Goal: Information Seeking & Learning: Learn about a topic

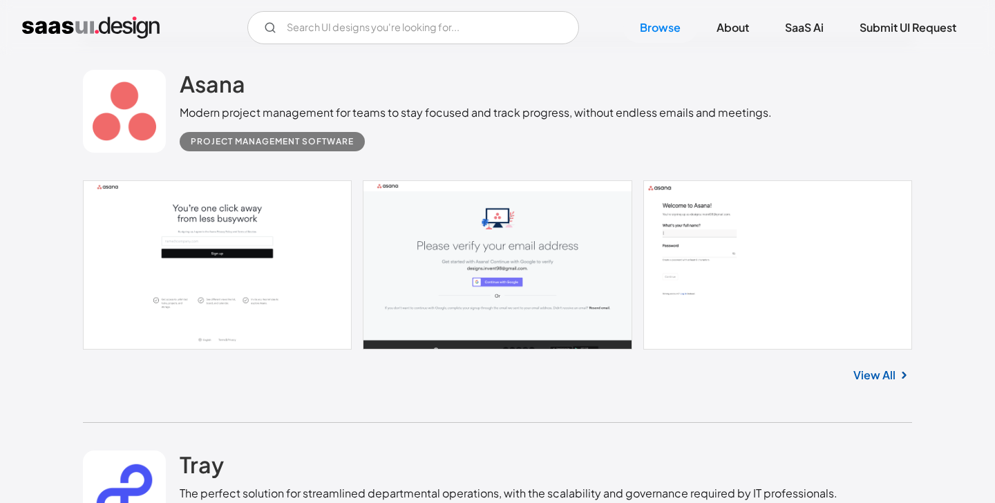
scroll to position [727, 0]
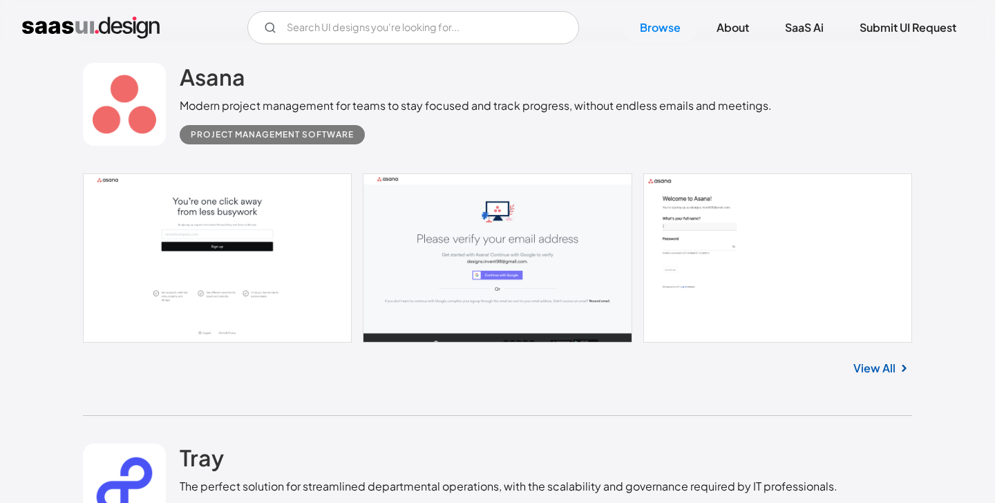
click at [878, 373] on link "View All" at bounding box center [874, 368] width 42 height 17
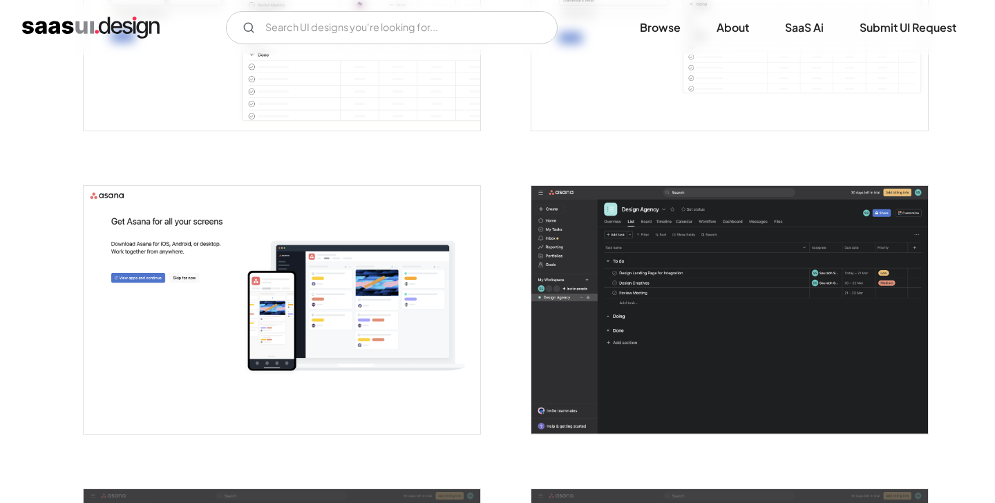
scroll to position [1728, 0]
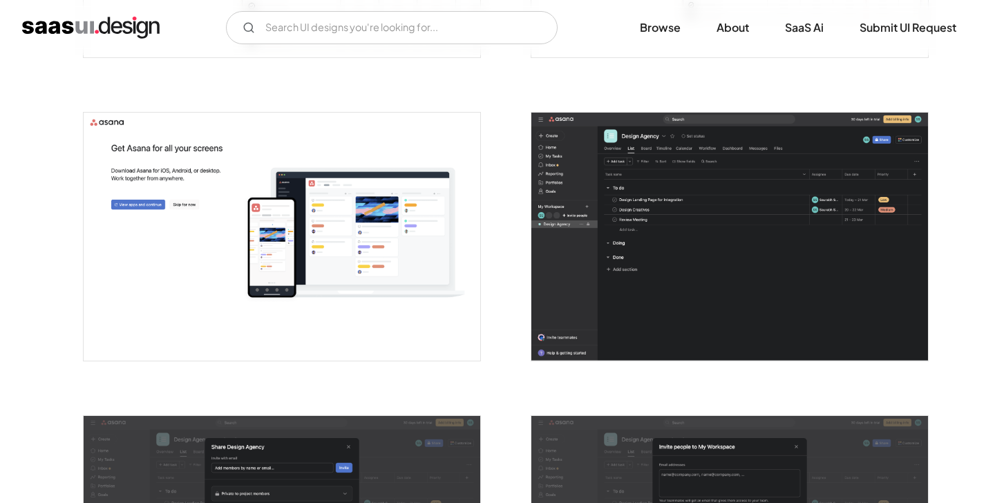
click at [698, 258] on img "open lightbox" at bounding box center [729, 237] width 397 height 248
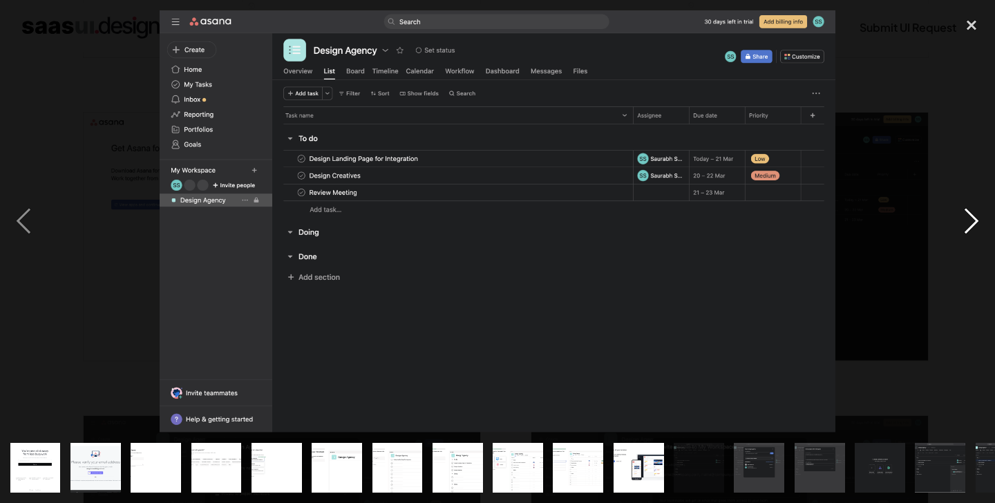
click at [972, 222] on div "next image" at bounding box center [971, 221] width 47 height 423
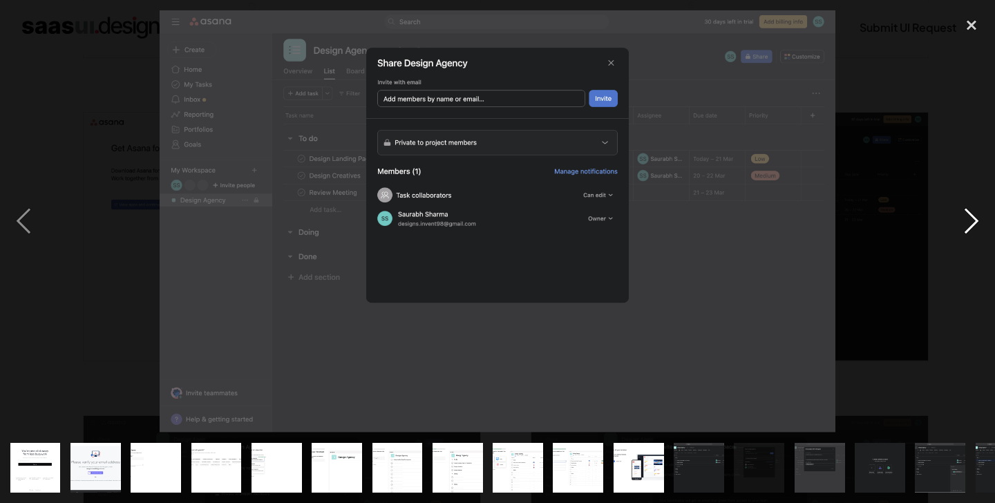
click at [972, 222] on div "next image" at bounding box center [971, 221] width 47 height 423
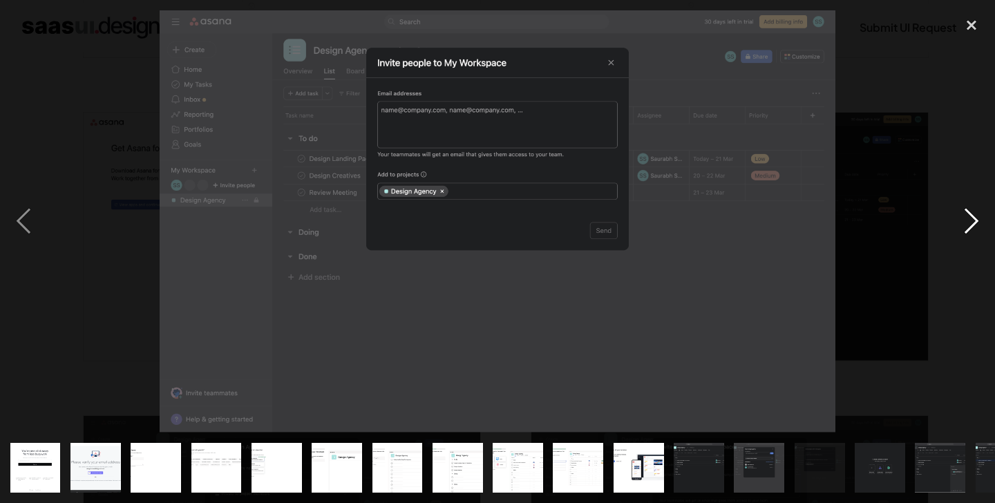
click at [972, 222] on div "next image" at bounding box center [971, 221] width 47 height 423
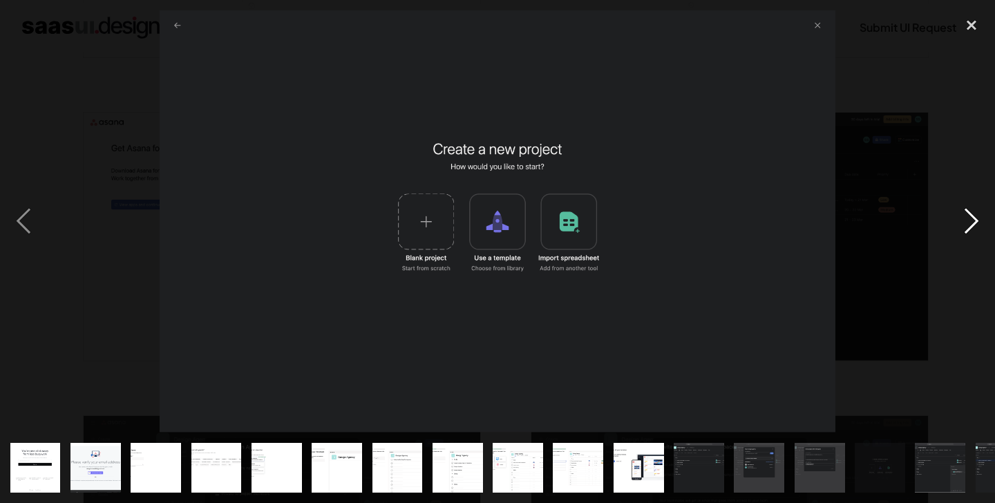
click at [972, 222] on div "next image" at bounding box center [971, 221] width 47 height 423
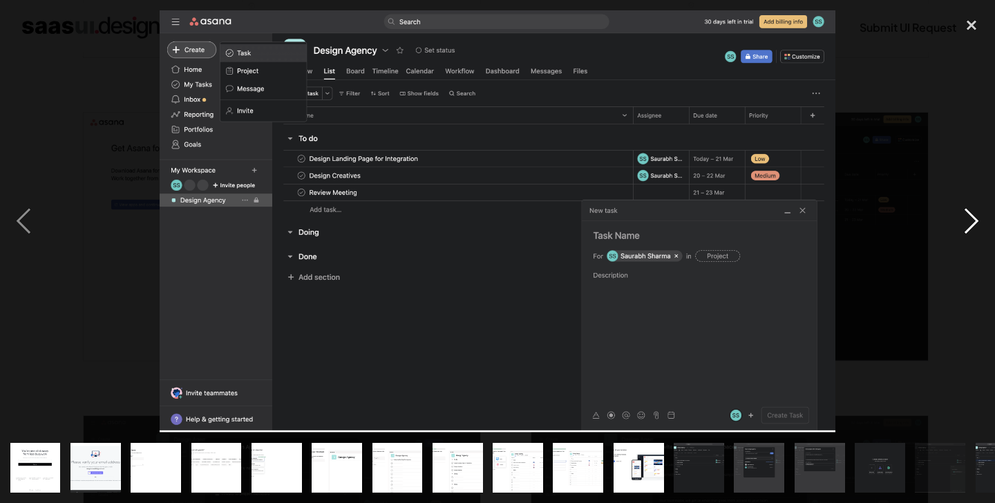
click at [972, 222] on div "next image" at bounding box center [971, 221] width 47 height 423
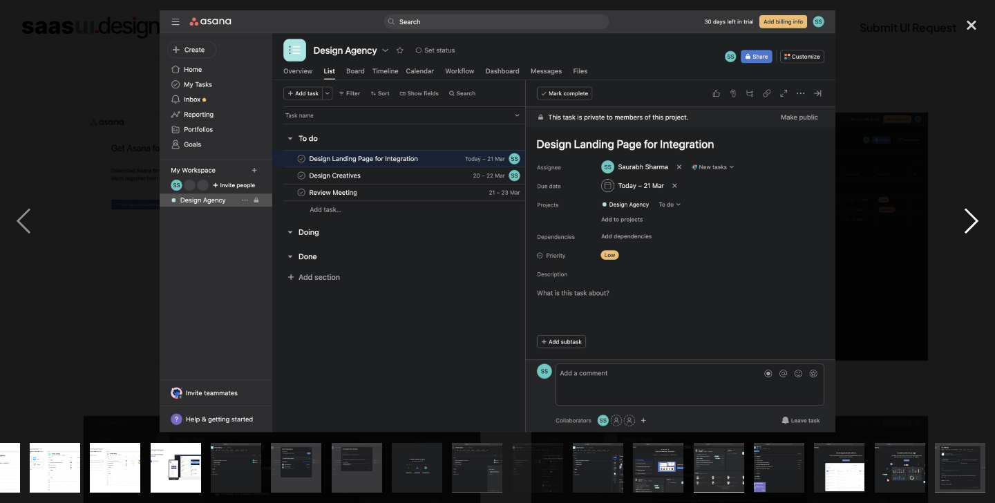
scroll to position [0, 464]
click at [895, 117] on div at bounding box center [497, 221] width 995 height 423
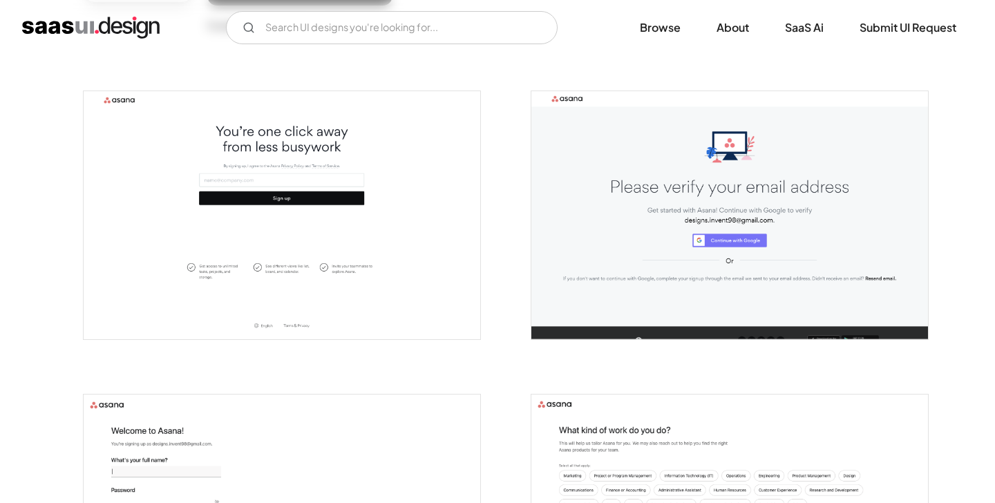
scroll to position [0, 0]
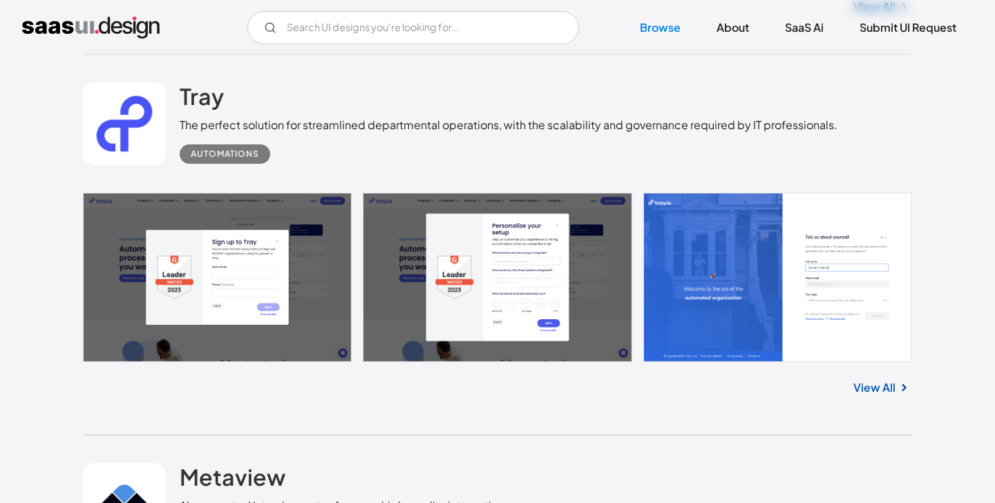
scroll to position [1085, 0]
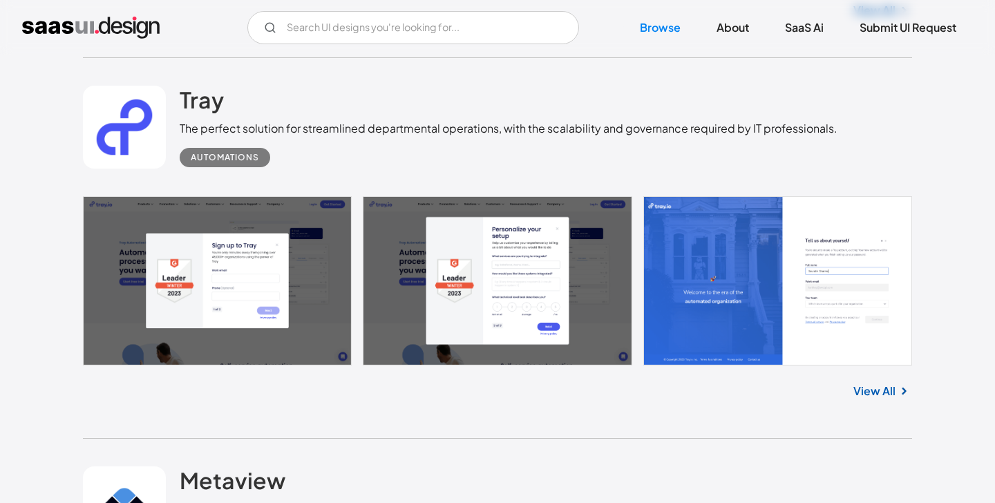
click at [874, 393] on link "View All" at bounding box center [874, 391] width 42 height 17
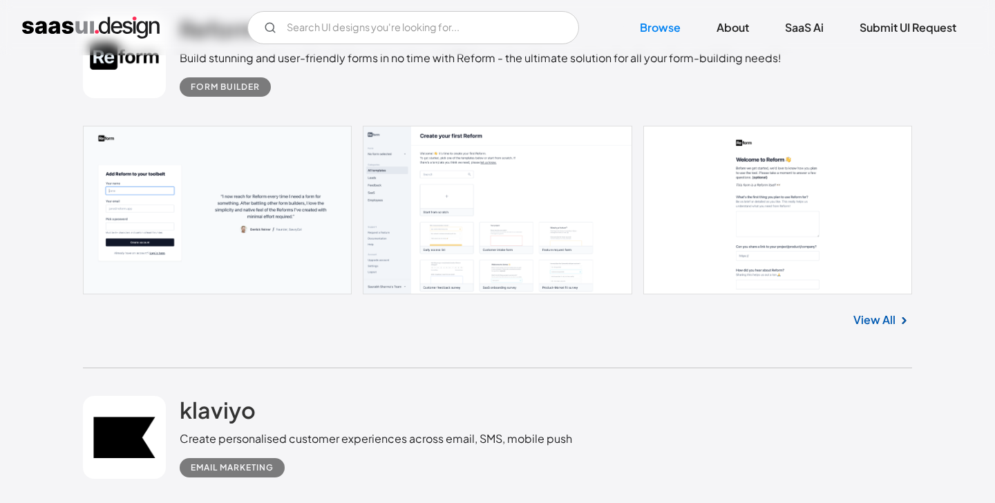
scroll to position [1838, 0]
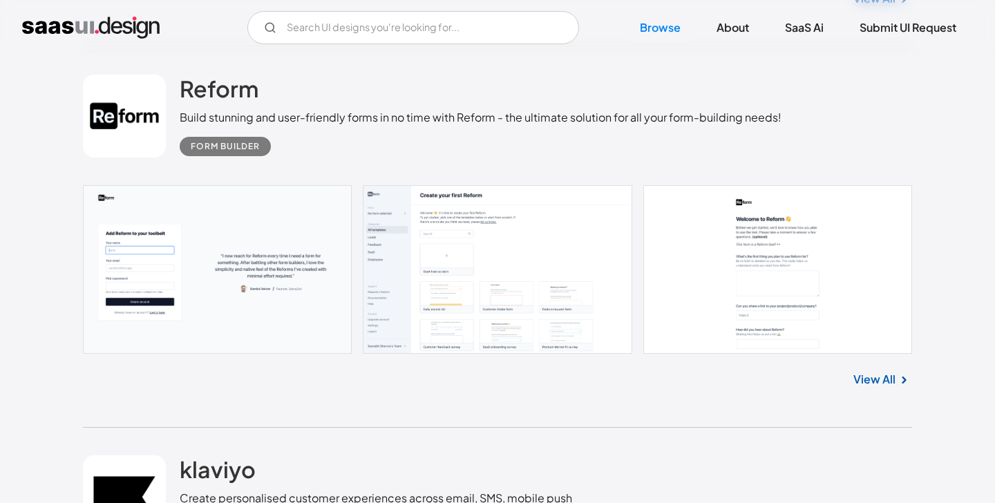
click at [886, 377] on link "View All" at bounding box center [874, 379] width 42 height 17
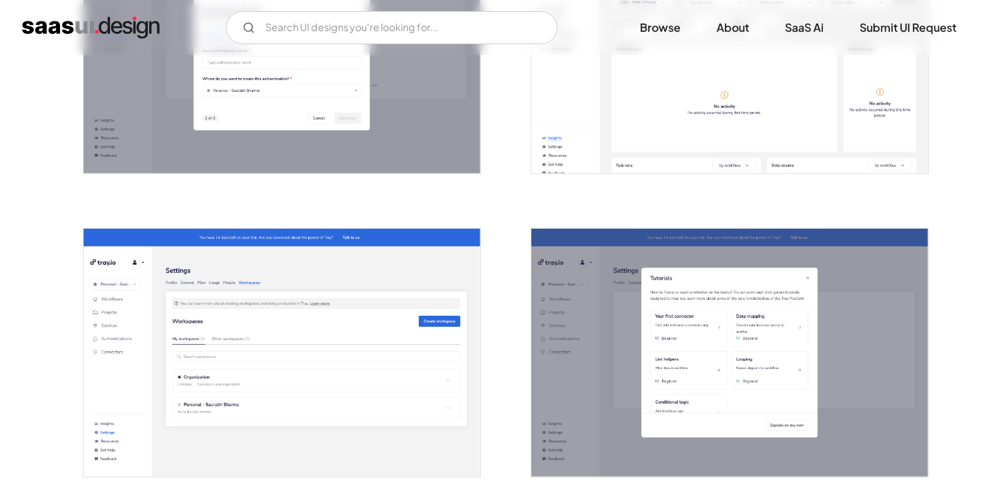
scroll to position [2812, 0]
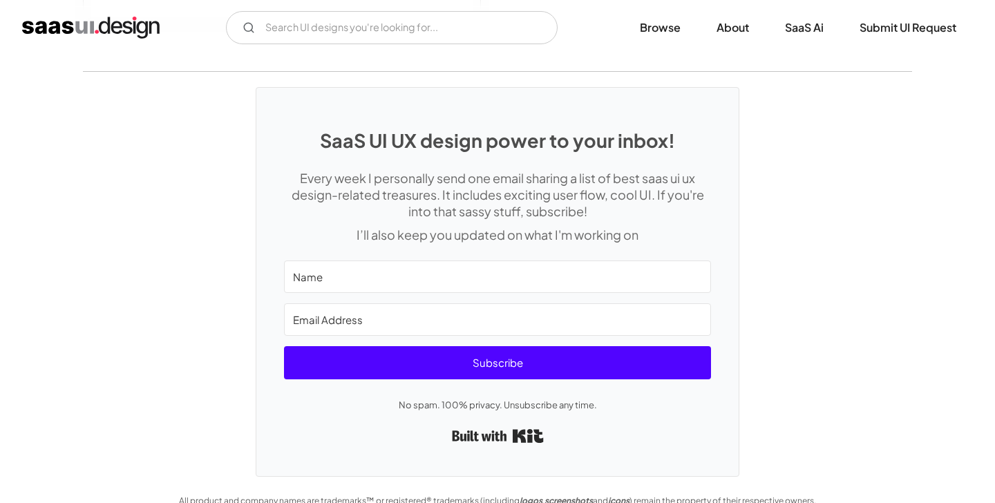
scroll to position [3294, 0]
